Goal: Information Seeking & Learning: Learn about a topic

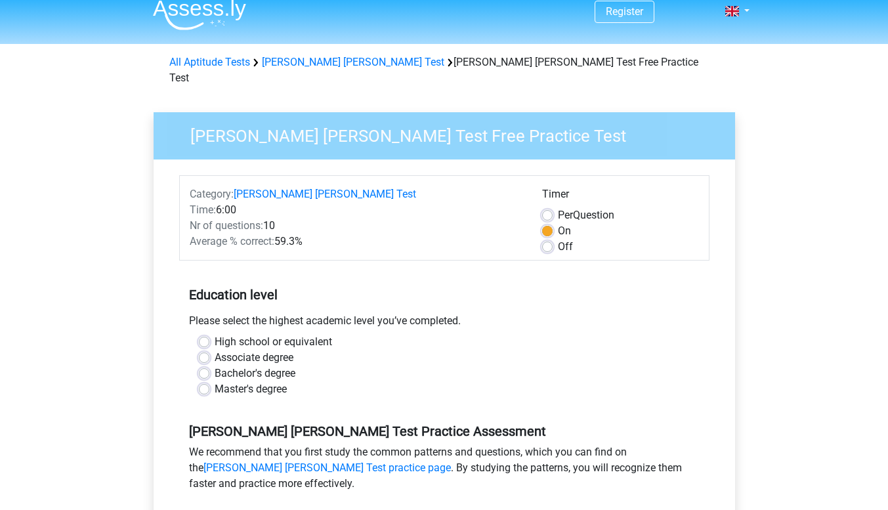
scroll to position [12, 0]
click at [253, 381] on label "Master's degree" at bounding box center [251, 389] width 72 height 16
click at [209, 381] on input "Master's degree" at bounding box center [204, 387] width 11 height 13
radio input "true"
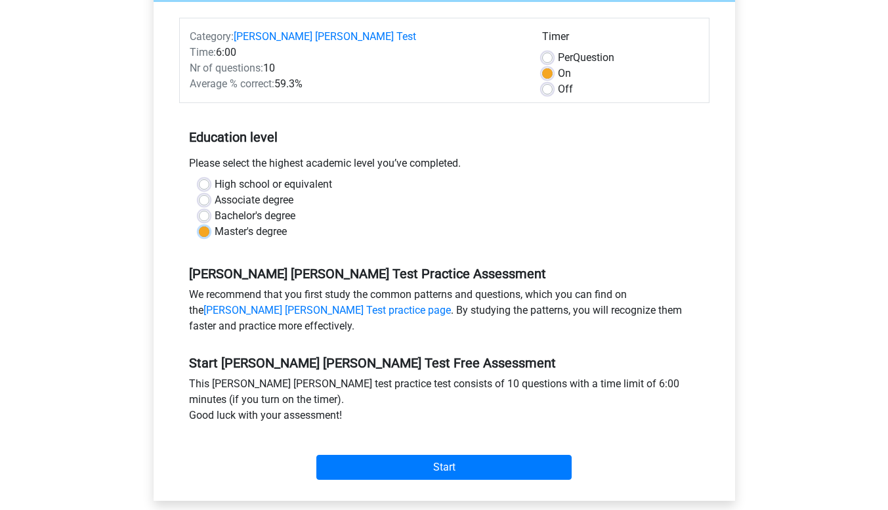
scroll to position [173, 0]
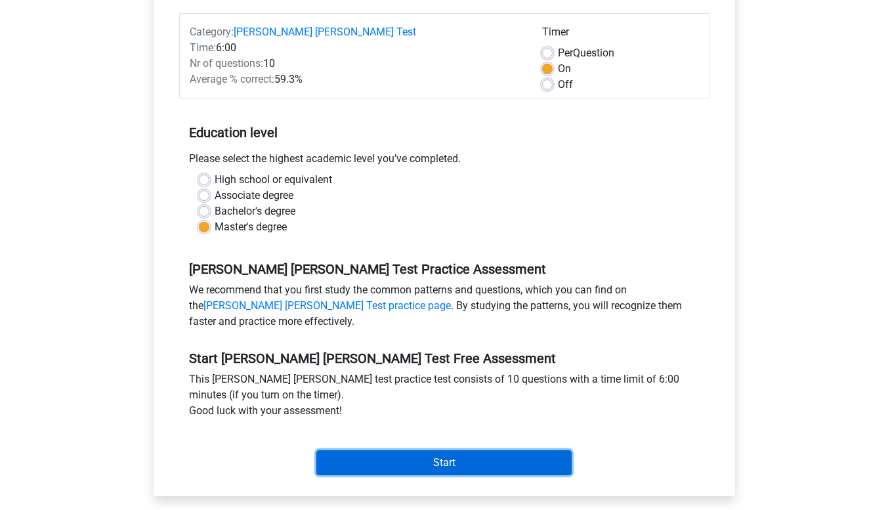
click at [410, 450] on input "Start" at bounding box center [443, 462] width 255 height 25
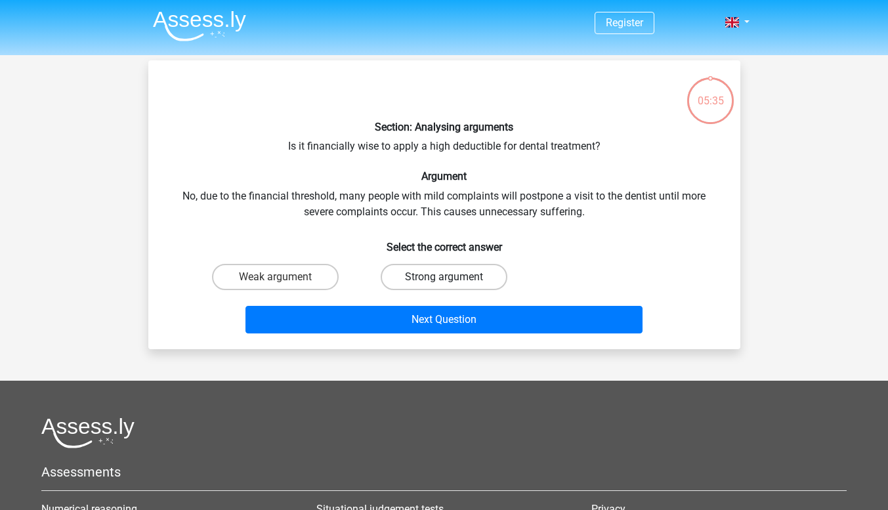
click at [433, 276] on label "Strong argument" at bounding box center [444, 277] width 127 height 26
click at [444, 277] on input "Strong argument" at bounding box center [448, 281] width 9 height 9
radio input "true"
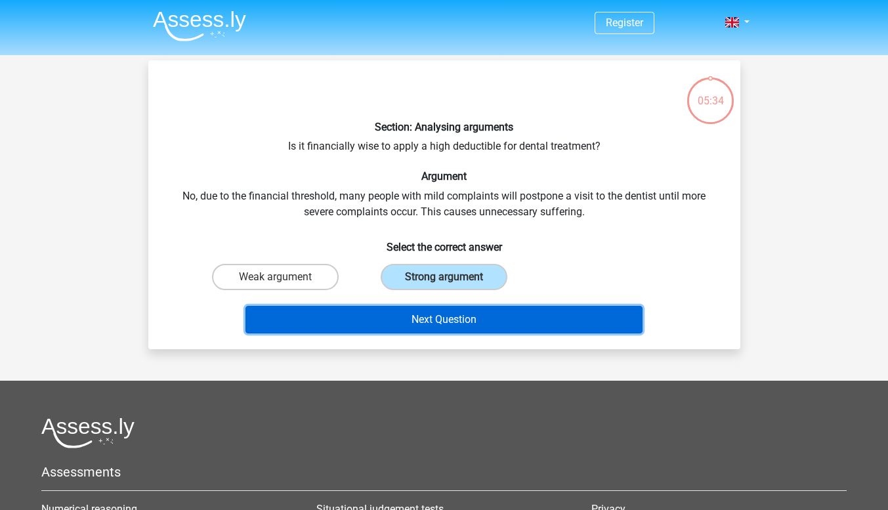
click at [439, 318] on button "Next Question" at bounding box center [444, 320] width 397 height 28
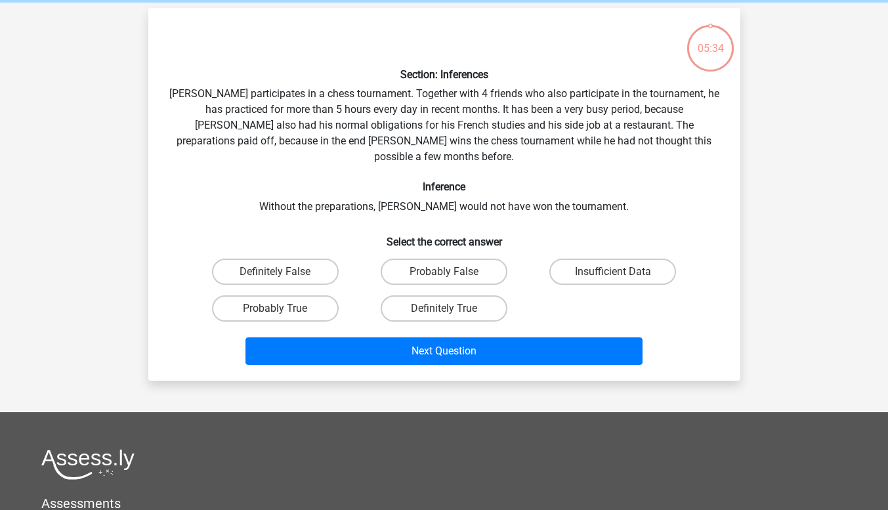
scroll to position [60, 0]
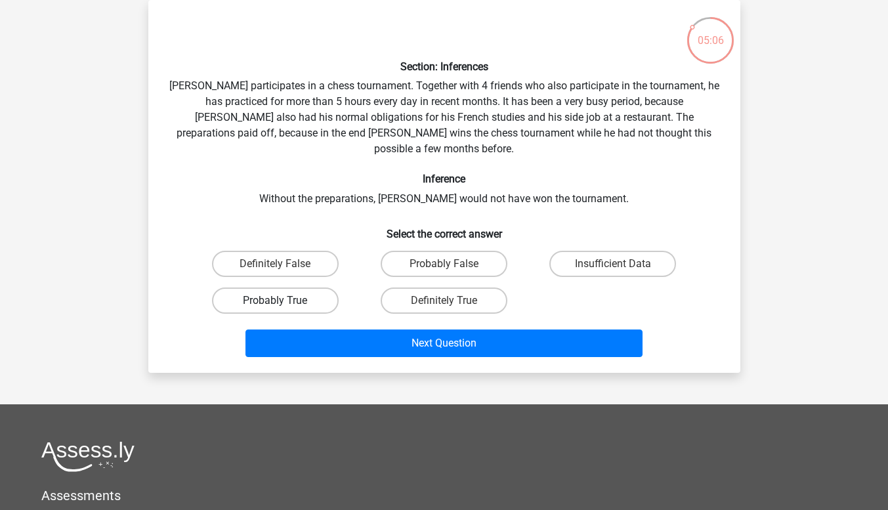
click at [305, 288] on label "Probably True" at bounding box center [275, 301] width 127 height 26
click at [284, 301] on input "Probably True" at bounding box center [279, 305] width 9 height 9
radio input "true"
click at [364, 344] on div "Next Question" at bounding box center [444, 346] width 507 height 33
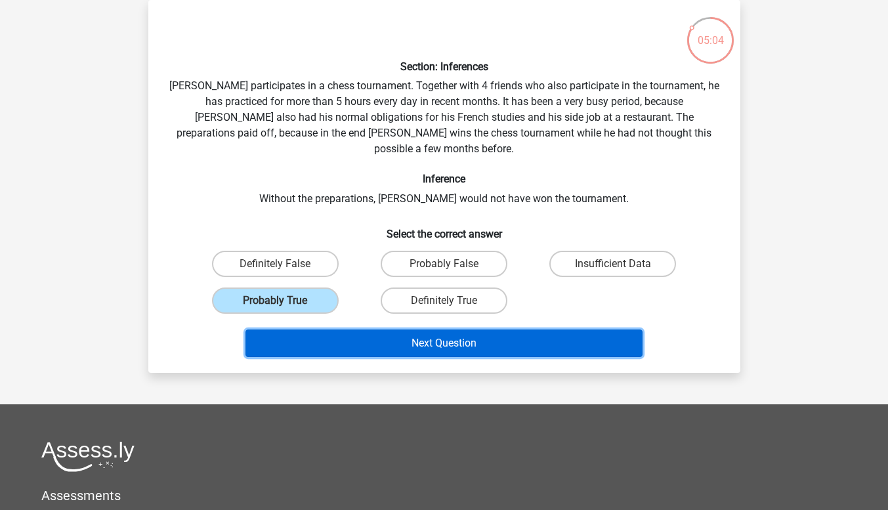
click at [361, 335] on button "Next Question" at bounding box center [444, 344] width 397 height 28
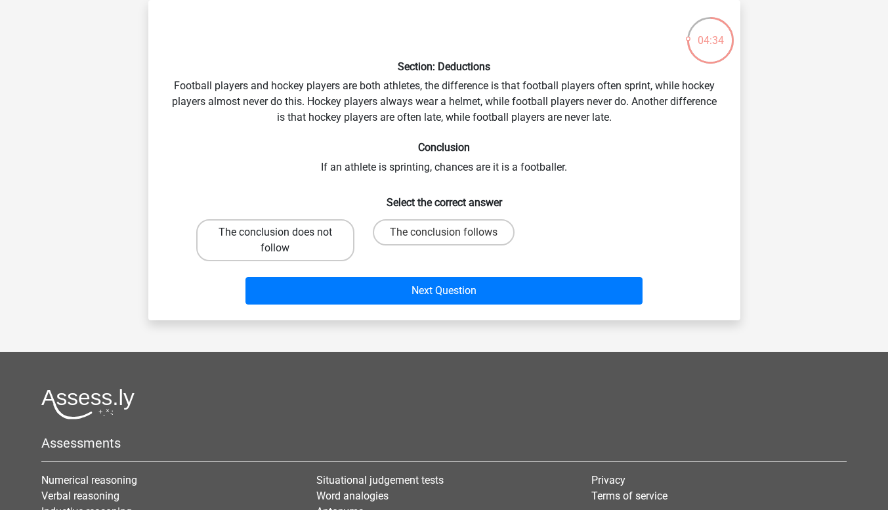
click at [300, 227] on label "The conclusion does not follow" at bounding box center [275, 240] width 158 height 42
click at [284, 232] on input "The conclusion does not follow" at bounding box center [279, 236] width 9 height 9
radio input "true"
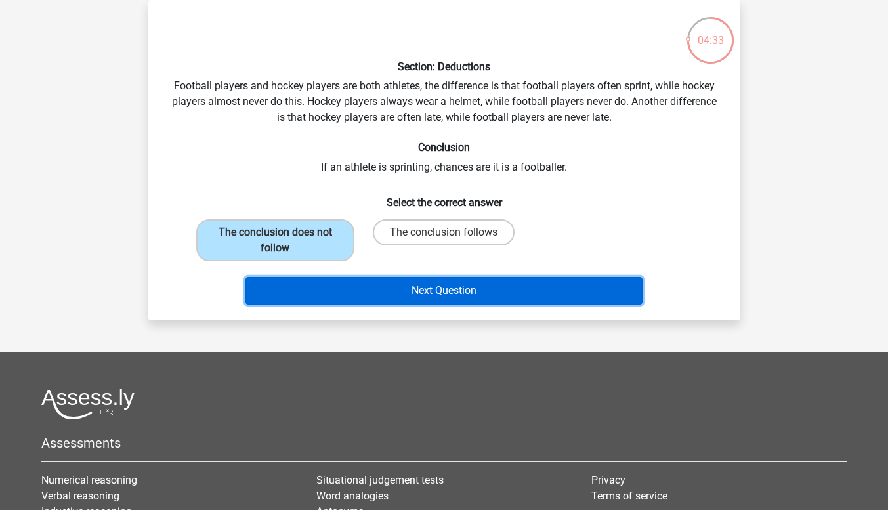
click at [375, 295] on button "Next Question" at bounding box center [444, 291] width 397 height 28
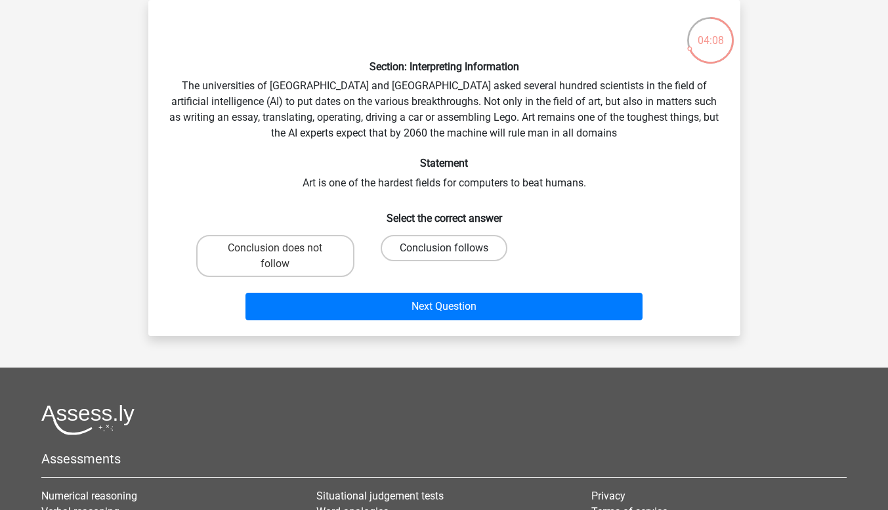
click at [421, 252] on label "Conclusion follows" at bounding box center [444, 248] width 127 height 26
click at [444, 252] on input "Conclusion follows" at bounding box center [448, 252] width 9 height 9
radio input "true"
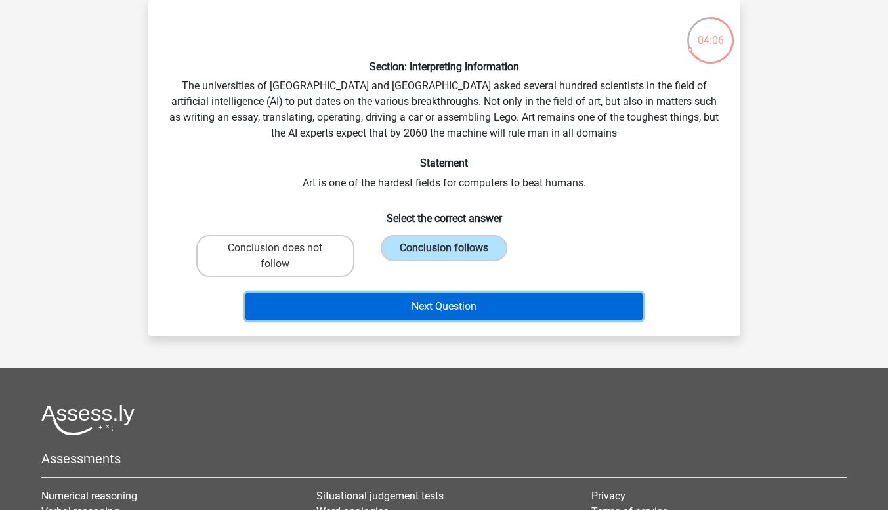
click at [522, 306] on button "Next Question" at bounding box center [444, 307] width 397 height 28
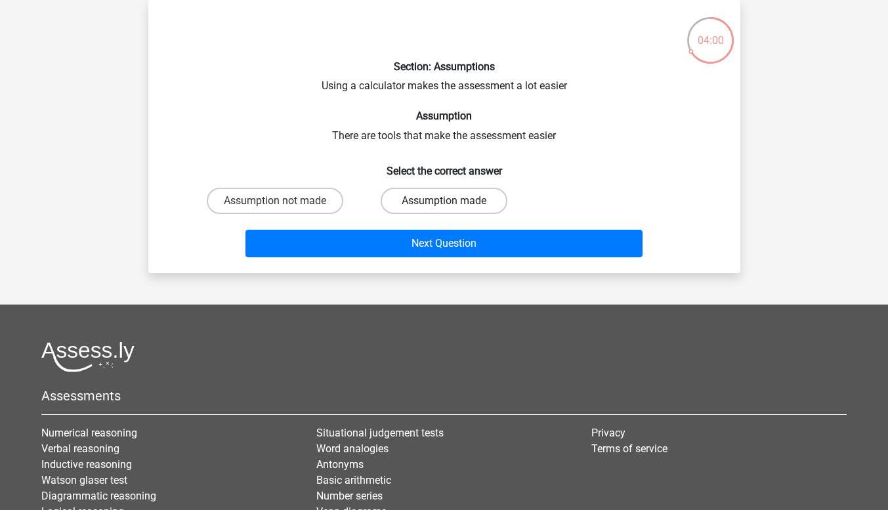
click at [458, 198] on label "Assumption made" at bounding box center [444, 201] width 127 height 26
click at [452, 201] on input "Assumption made" at bounding box center [448, 205] width 9 height 9
radio input "true"
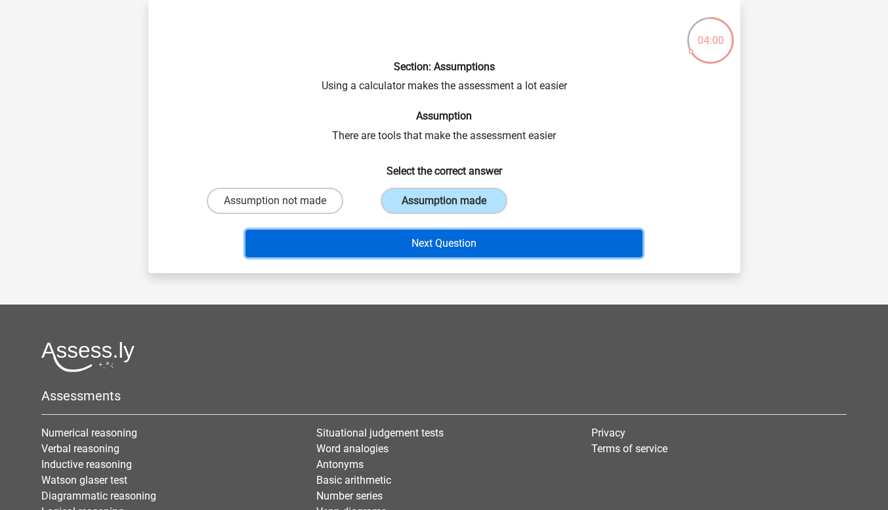
click at [452, 240] on button "Next Question" at bounding box center [444, 244] width 397 height 28
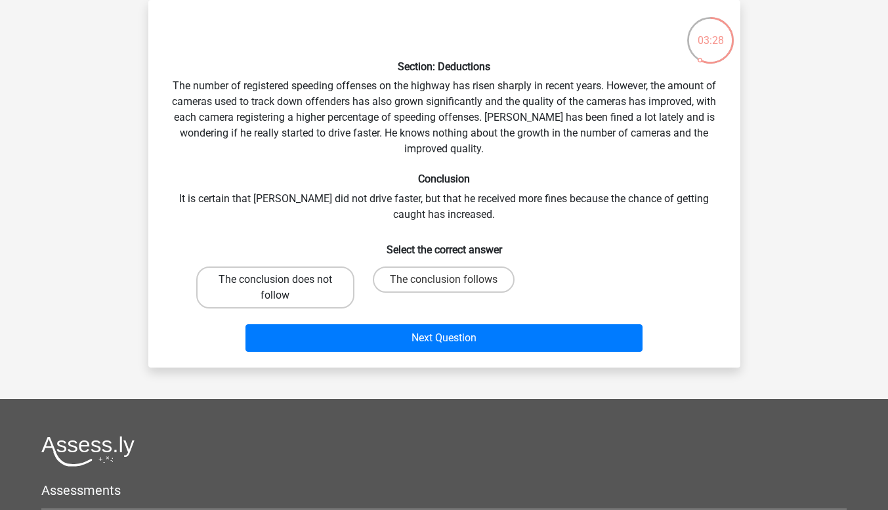
click at [282, 278] on label "The conclusion does not follow" at bounding box center [275, 288] width 158 height 42
click at [282, 280] on input "The conclusion does not follow" at bounding box center [279, 284] width 9 height 9
radio input "true"
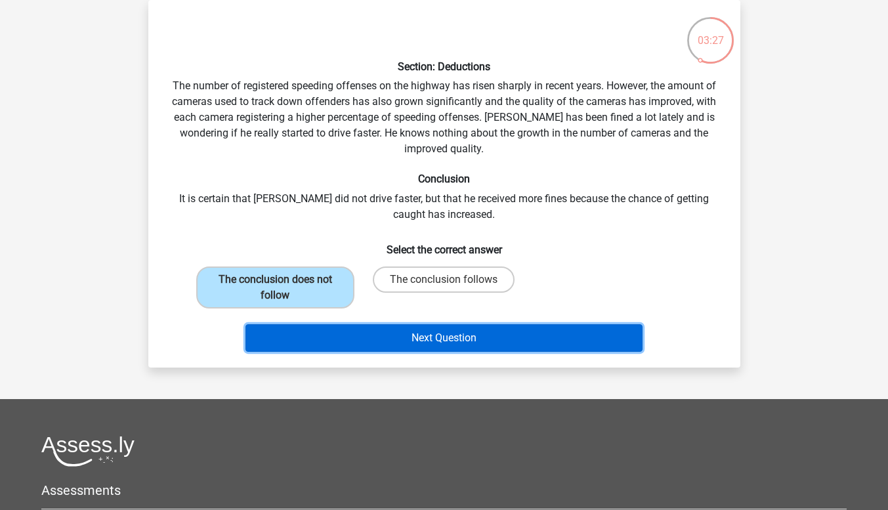
click at [365, 340] on button "Next Question" at bounding box center [444, 338] width 397 height 28
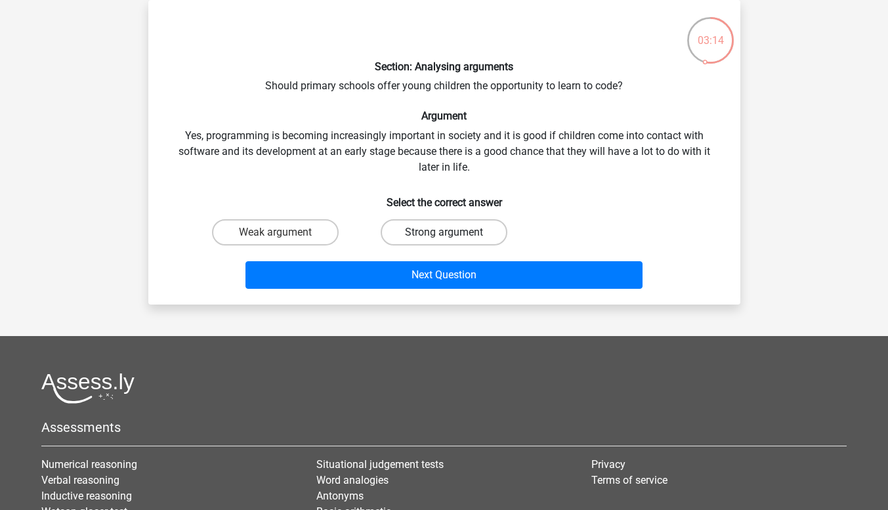
click at [452, 223] on label "Strong argument" at bounding box center [444, 232] width 127 height 26
click at [452, 232] on input "Strong argument" at bounding box center [448, 236] width 9 height 9
radio input "true"
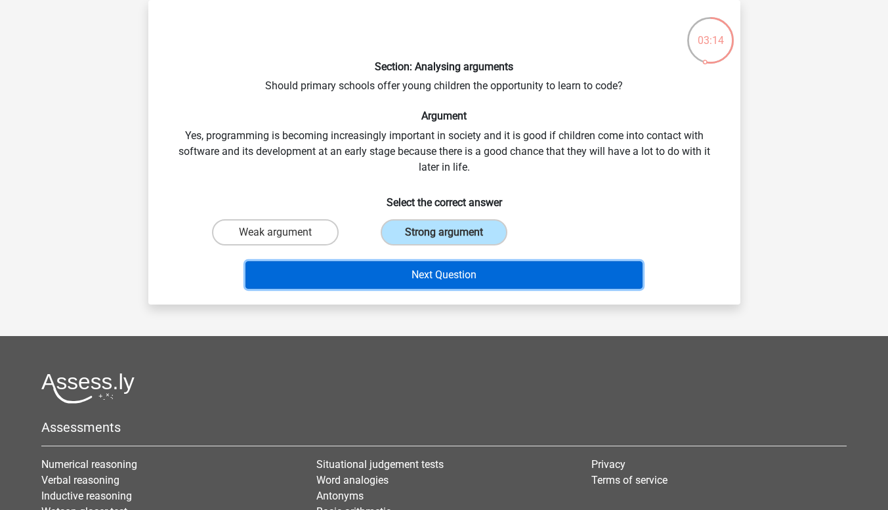
click at [459, 280] on button "Next Question" at bounding box center [444, 275] width 397 height 28
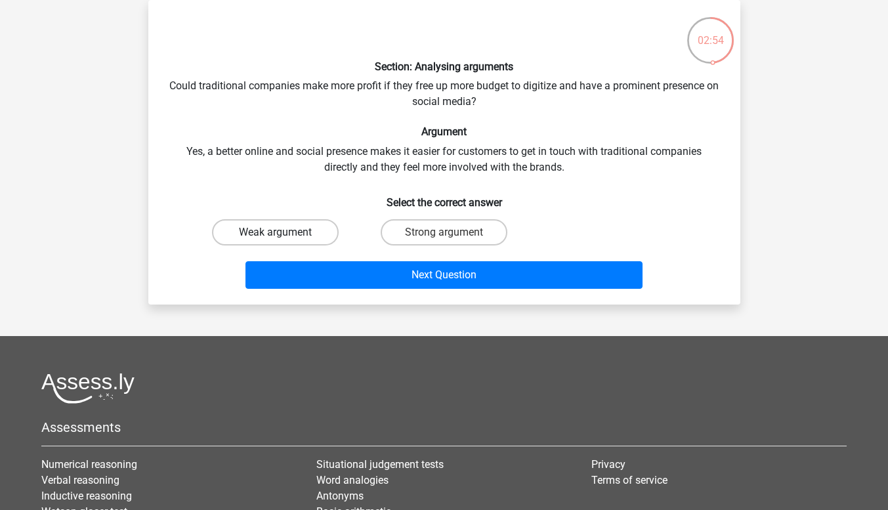
click at [305, 235] on label "Weak argument" at bounding box center [275, 232] width 127 height 26
click at [284, 235] on input "Weak argument" at bounding box center [279, 236] width 9 height 9
radio input "true"
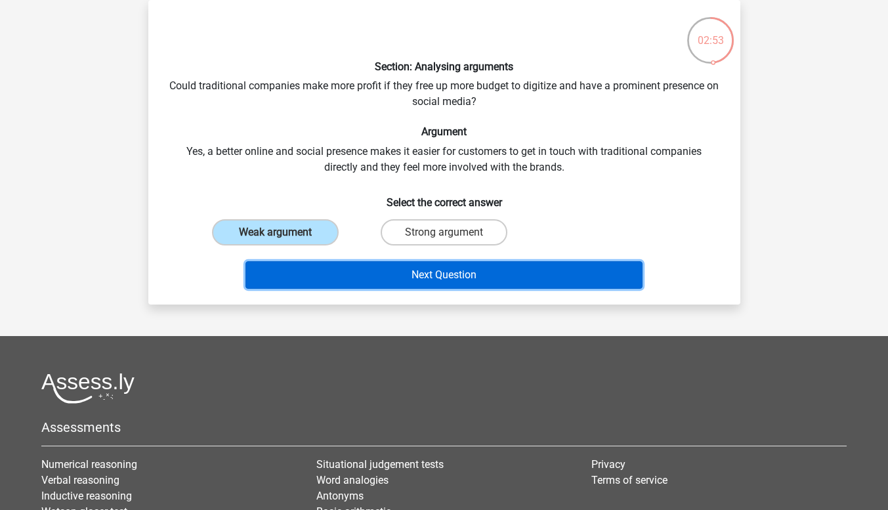
click at [354, 272] on button "Next Question" at bounding box center [444, 275] width 397 height 28
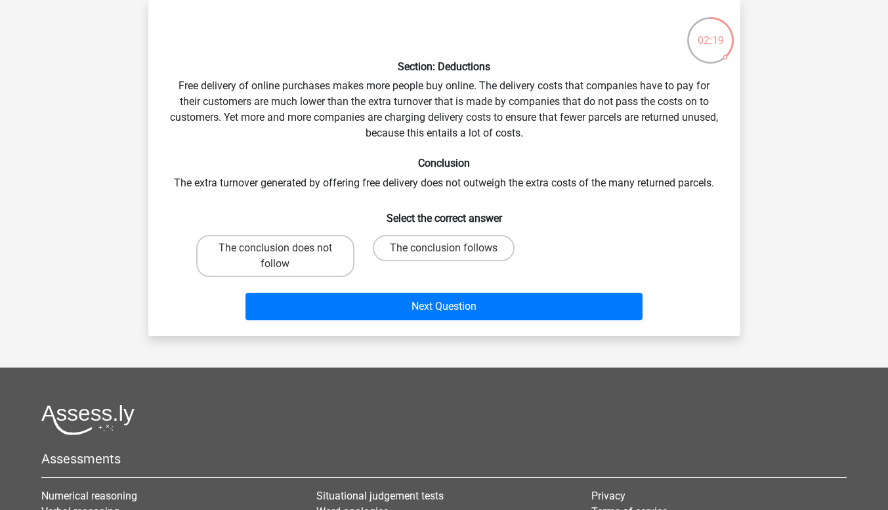
click at [448, 249] on input "The conclusion follows" at bounding box center [448, 252] width 9 height 9
radio input "true"
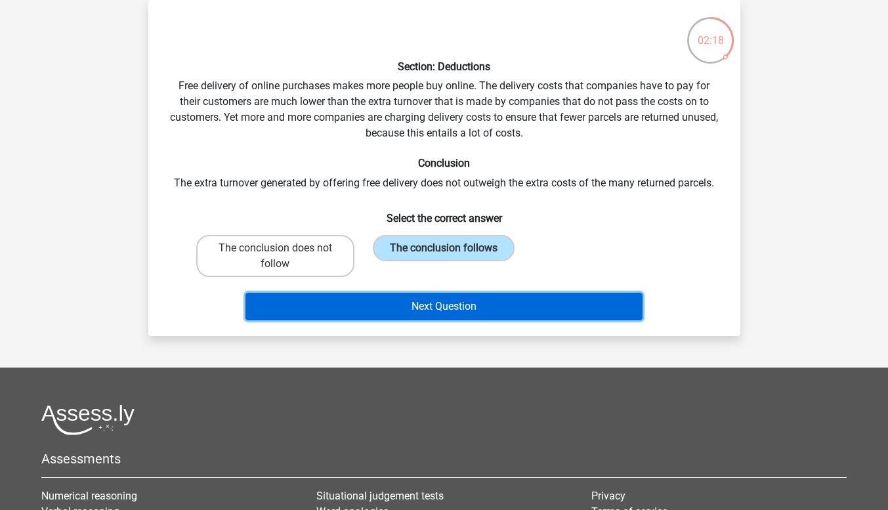
click at [463, 301] on button "Next Question" at bounding box center [444, 307] width 397 height 28
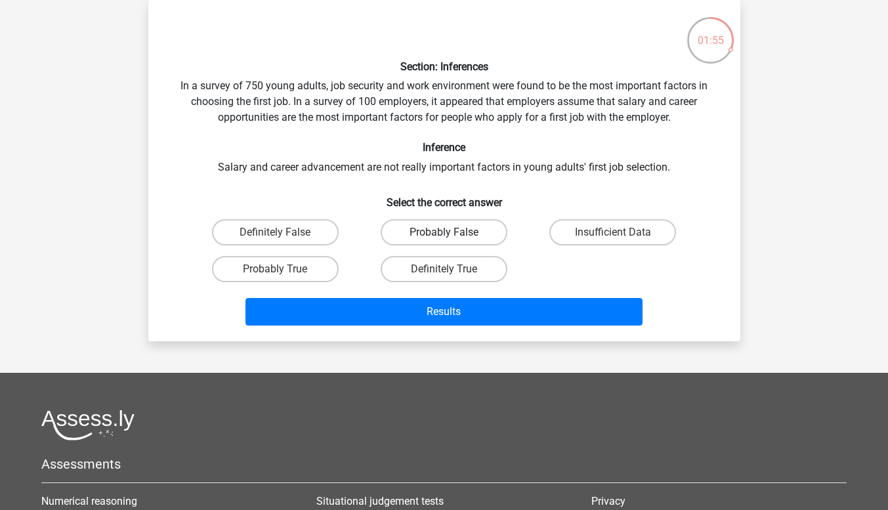
click at [470, 241] on label "Probably False" at bounding box center [444, 232] width 127 height 26
click at [452, 241] on input "Probably False" at bounding box center [448, 236] width 9 height 9
radio input "true"
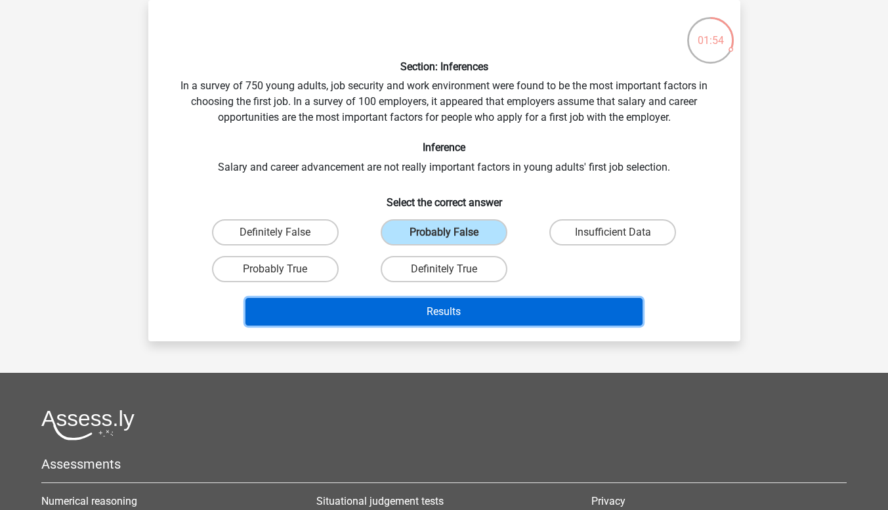
click at [480, 307] on button "Results" at bounding box center [444, 312] width 397 height 28
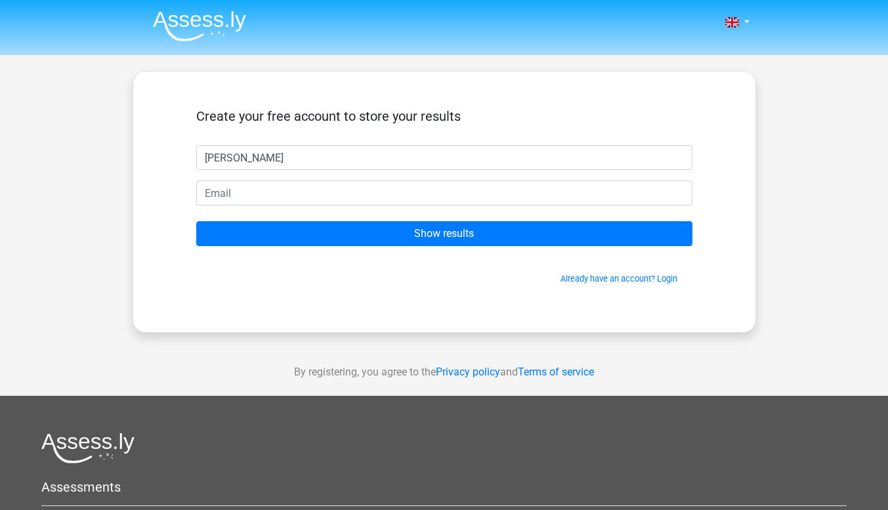
type input "[PERSON_NAME]"
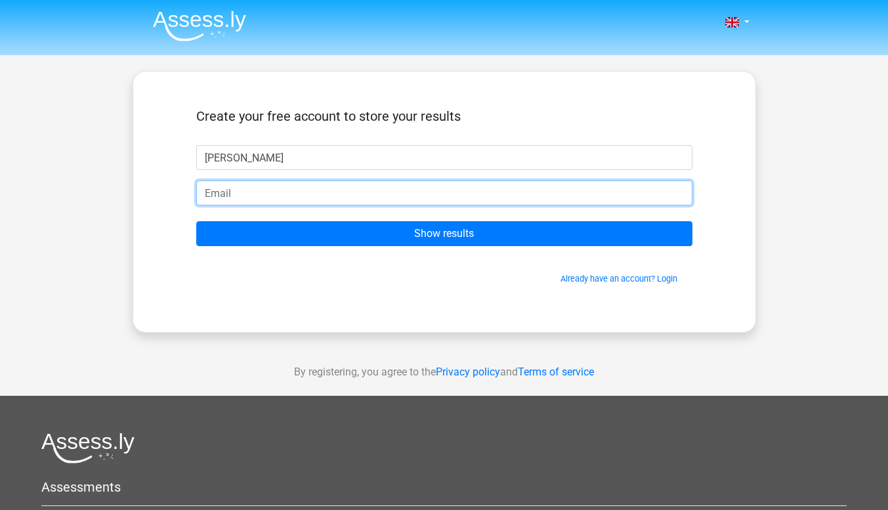
click at [240, 193] on input "email" at bounding box center [444, 193] width 496 height 25
type input "[EMAIL_ADDRESS][DOMAIN_NAME]"
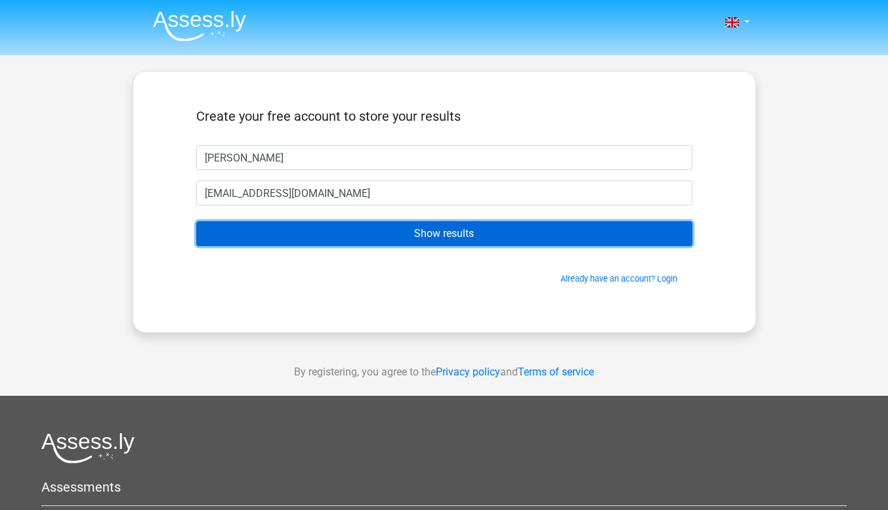
click at [320, 232] on input "Show results" at bounding box center [444, 233] width 496 height 25
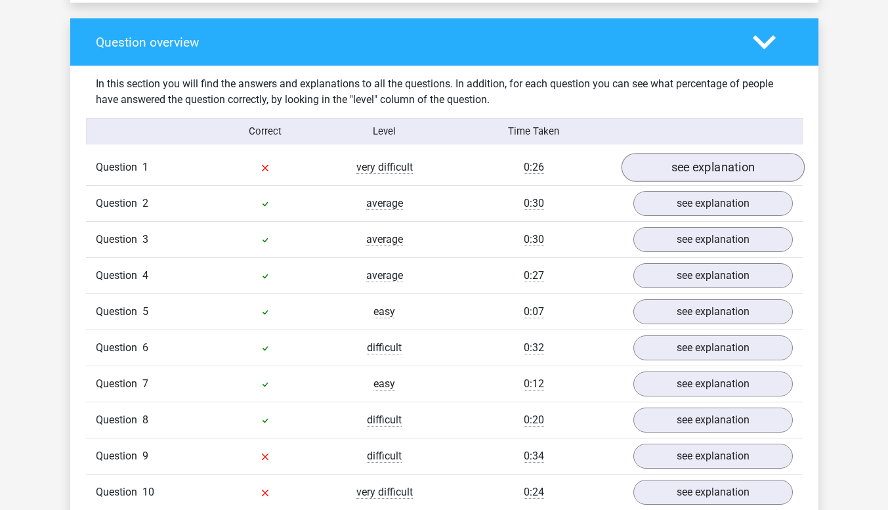
scroll to position [963, 0]
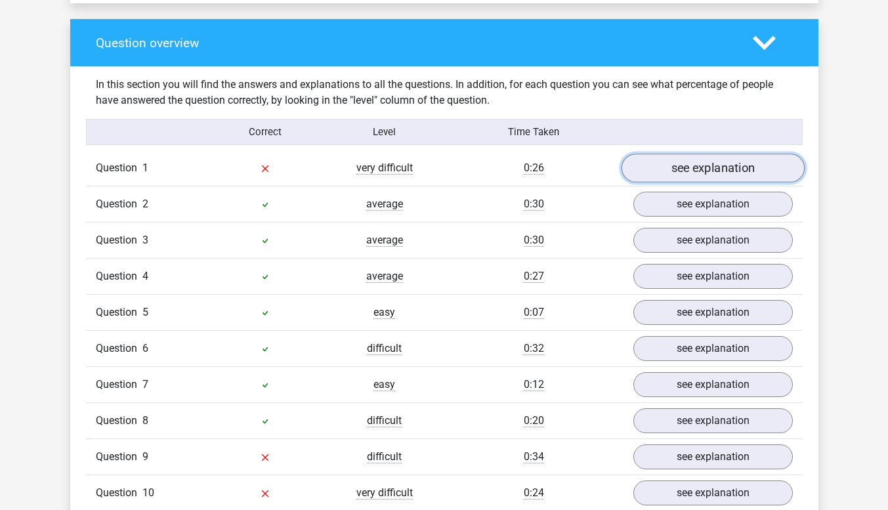
click at [684, 156] on link "see explanation" at bounding box center [712, 168] width 183 height 29
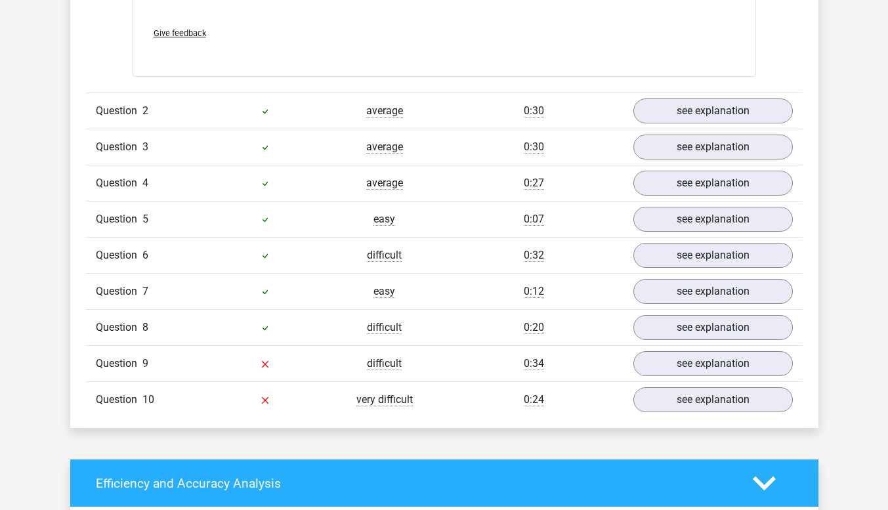
scroll to position [1518, 0]
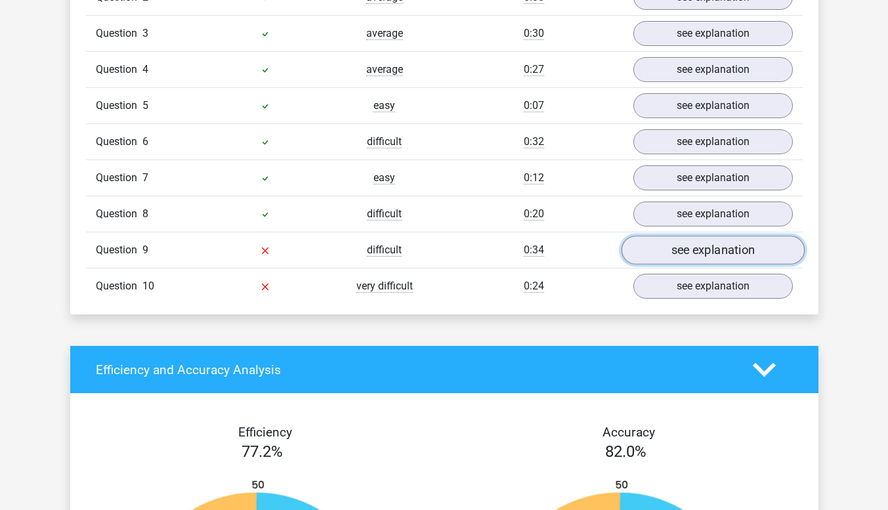
click at [693, 238] on link "see explanation" at bounding box center [712, 250] width 183 height 29
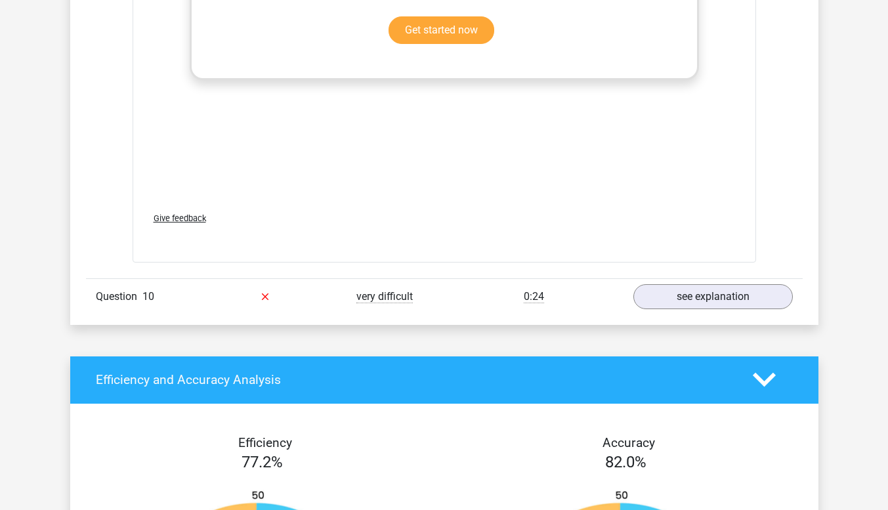
scroll to position [2252, 0]
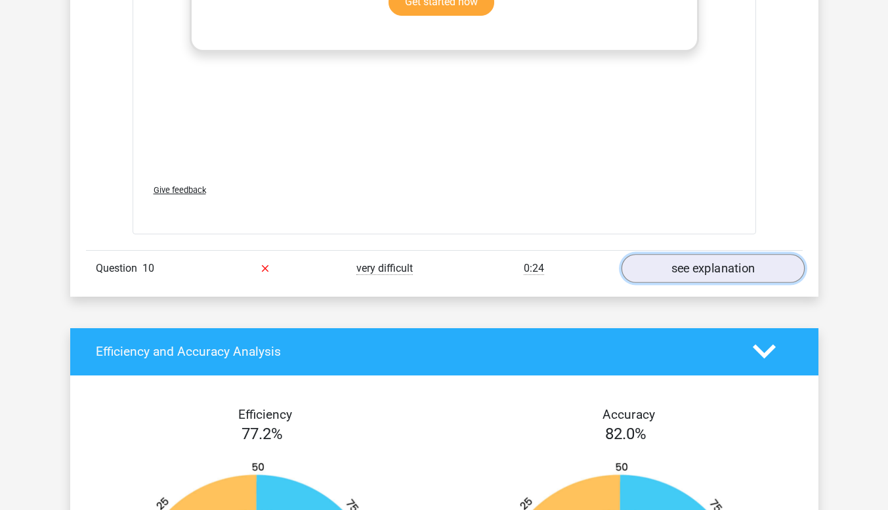
click at [676, 254] on link "see explanation" at bounding box center [712, 268] width 183 height 29
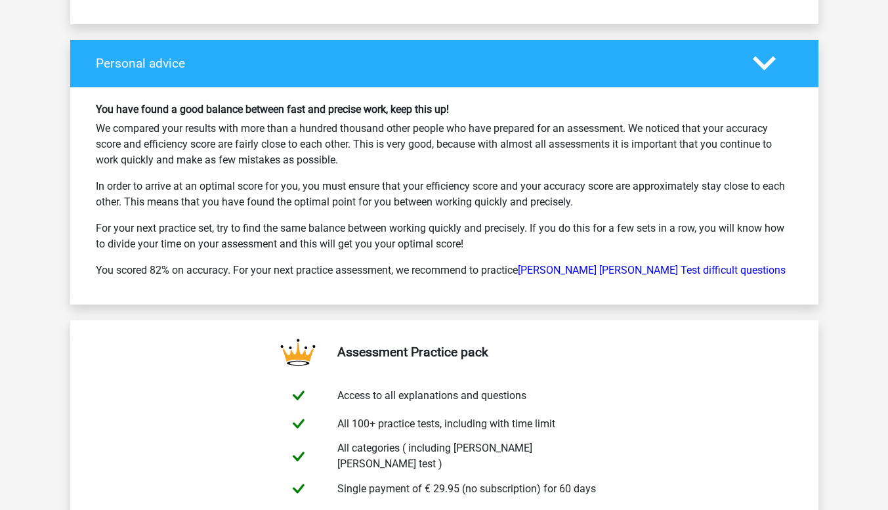
scroll to position [3730, 0]
